Goal: Information Seeking & Learning: Learn about a topic

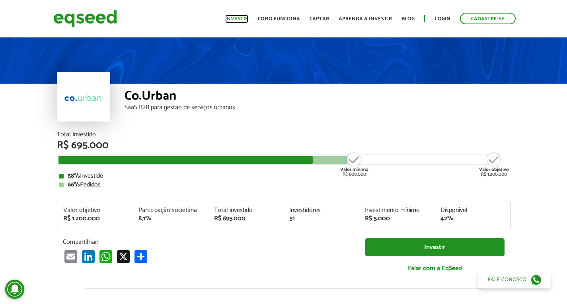
click at [241, 20] on link "Investir" at bounding box center [236, 18] width 23 height 5
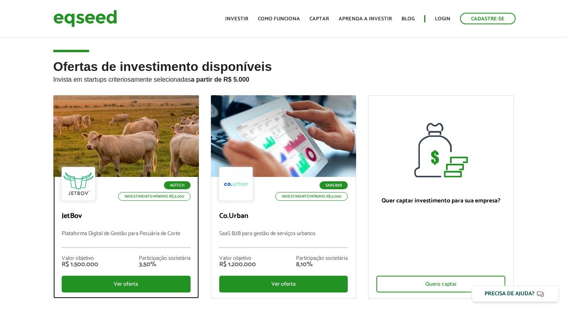
click at [137, 143] on div at bounding box center [126, 136] width 175 height 98
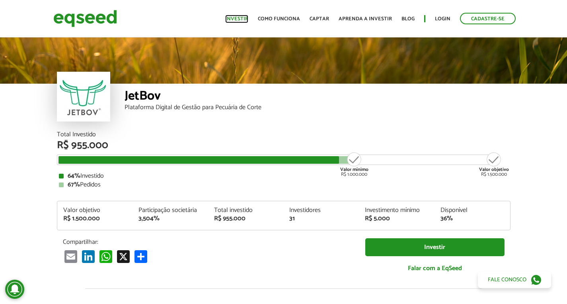
click at [239, 20] on link "Investir" at bounding box center [236, 18] width 23 height 5
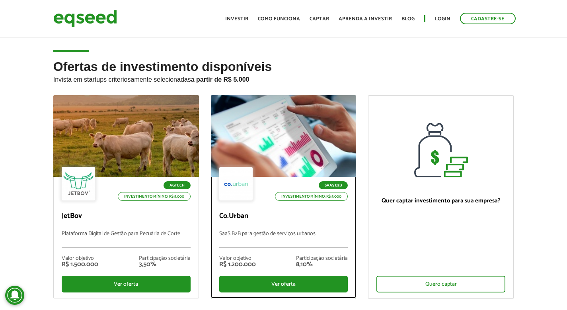
click at [275, 111] on div at bounding box center [283, 136] width 175 height 98
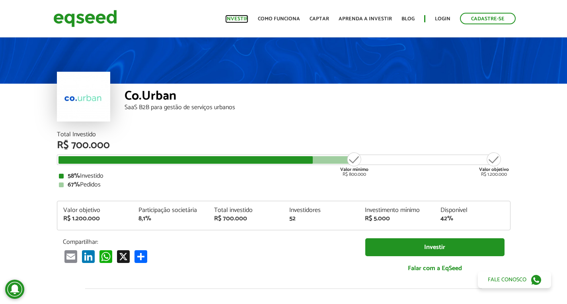
click at [232, 21] on link "Investir" at bounding box center [236, 18] width 23 height 5
